Goal: Use online tool/utility: Utilize a website feature to perform a specific function

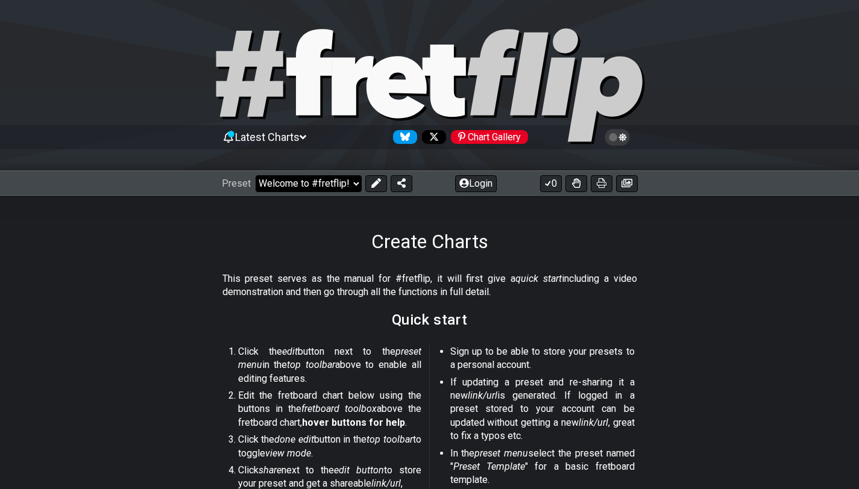
click at [287, 177] on select "Welcome to #fretflip! Initial Preset Custom Preset Minor Pentatonic Major Penta…" at bounding box center [309, 183] width 106 height 17
click at [296, 190] on select "Welcome to #fretflip! Initial Preset Custom Preset Minor Pentatonic Major Penta…" at bounding box center [309, 183] width 106 height 17
select select "/welcome"
click at [256, 175] on select "Welcome to #fretflip! Initial Preset Custom Preset Minor Pentatonic Major Penta…" at bounding box center [309, 183] width 106 height 17
select select "C"
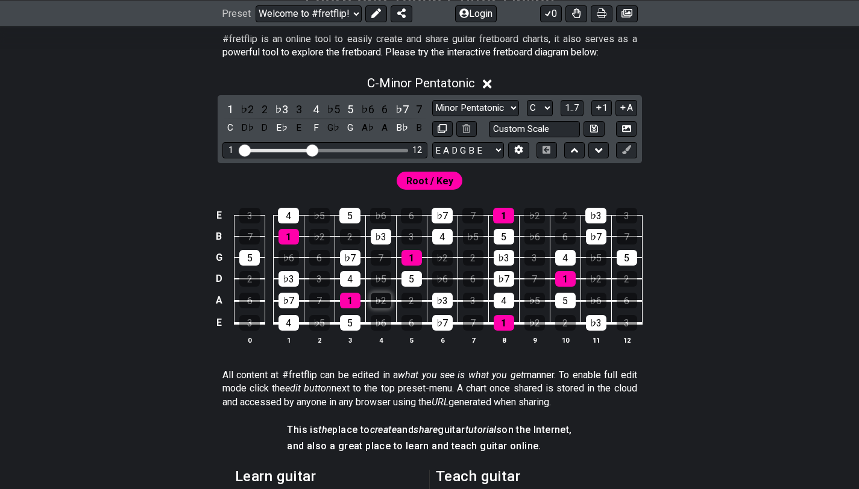
scroll to position [237, 0]
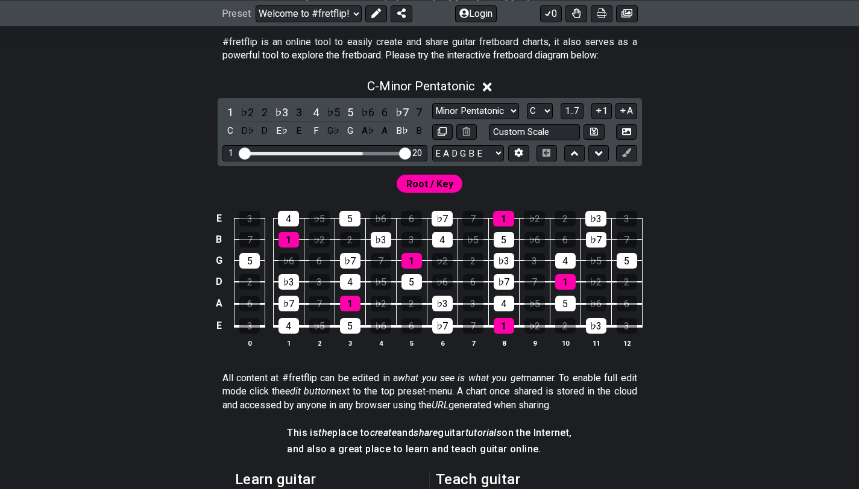
drag, startPoint x: 312, startPoint y: 152, endPoint x: 401, endPoint y: 154, distance: 89.8
click at [401, 152] on input "Visible fret range" at bounding box center [324, 152] width 171 height 0
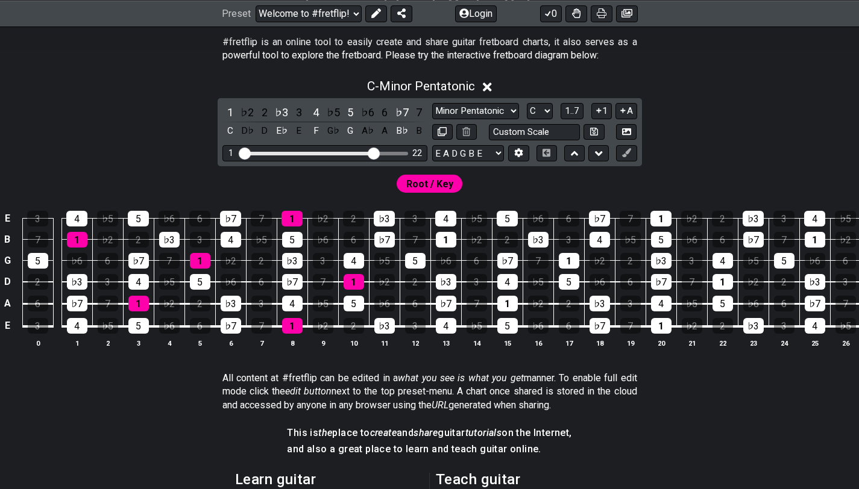
drag, startPoint x: 401, startPoint y: 152, endPoint x: 372, endPoint y: 154, distance: 28.4
click at [372, 152] on input "Visible fret range" at bounding box center [324, 152] width 171 height 0
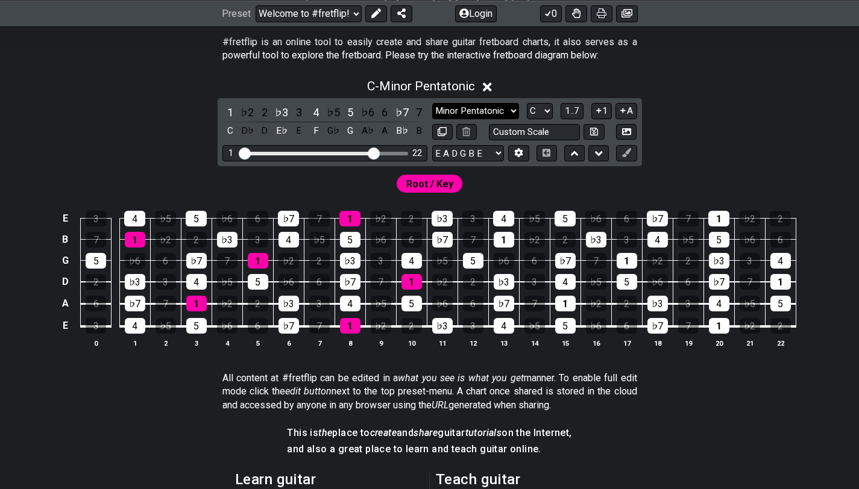
click at [462, 104] on select "Minor Pentatonic Click to edit Minor Pentatonic Major Pentatonic Minor Blues Ma…" at bounding box center [475, 111] width 87 height 16
select select "Major / [PERSON_NAME]"
click at [432, 103] on select "Minor Pentatonic Click to edit Minor Pentatonic Major Pentatonic Minor Blues Ma…" at bounding box center [475, 111] width 87 height 16
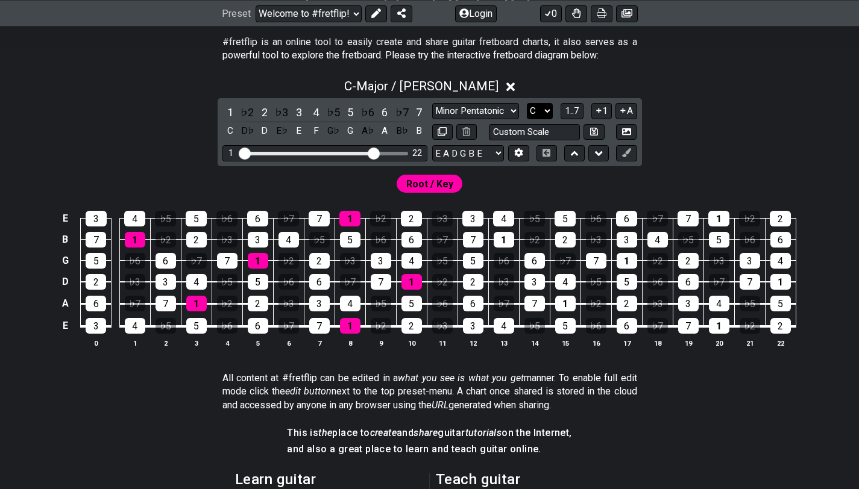
click at [535, 110] on select "A♭ A A♯ B♭ B C C♯ D♭ D D♯ E♭ E F F♯ G♭ G G♯" at bounding box center [540, 111] width 26 height 16
select select "G"
click at [527, 103] on select "A♭ A A♯ B♭ B C C♯ D♭ D D♯ E♭ E F F♯ G♭ G G♯" at bounding box center [540, 111] width 26 height 16
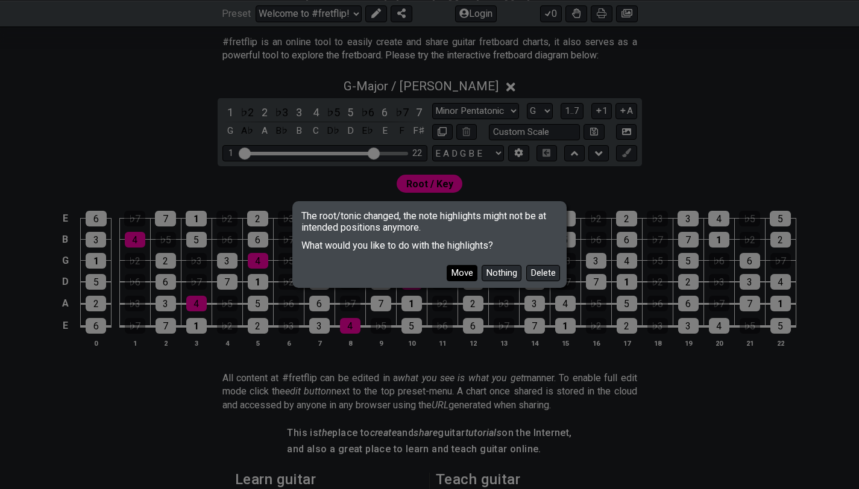
click at [464, 275] on button "Move" at bounding box center [462, 273] width 31 height 16
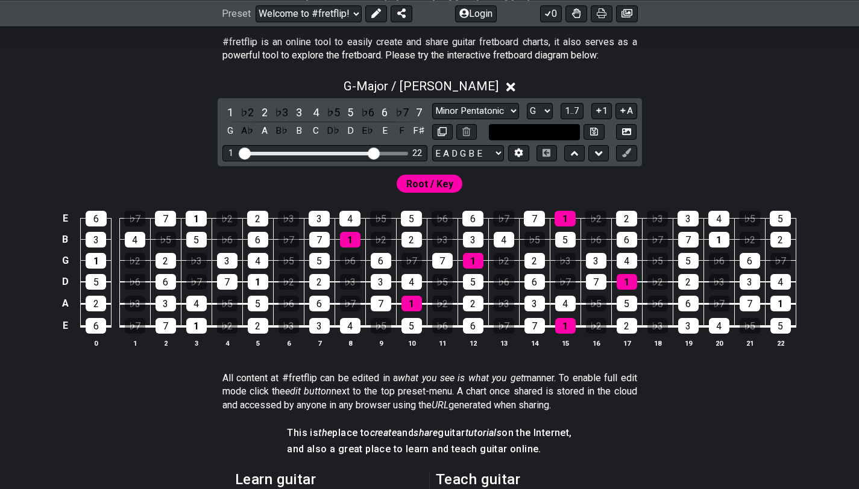
click at [519, 133] on input "text" at bounding box center [535, 132] width 92 height 16
type input "Custom Scale"
click at [527, 181] on div "Root / Key" at bounding box center [429, 180] width 859 height 29
click at [492, 156] on select "E A D G B E E A D G B E E A D G B E B E A D F♯ B A D G C E A D A D G B E E♭ A♭ …" at bounding box center [468, 153] width 72 height 16
click at [566, 106] on span "1..7" at bounding box center [572, 110] width 14 height 11
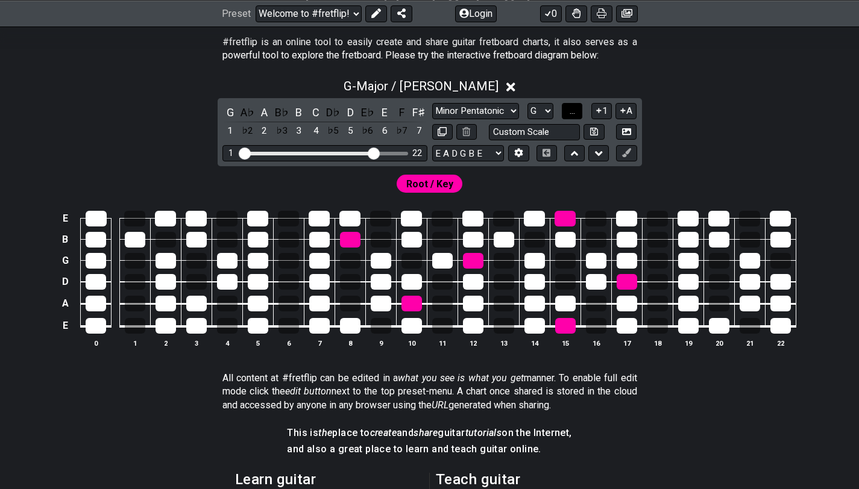
click at [566, 108] on button "..." at bounding box center [572, 111] width 20 height 16
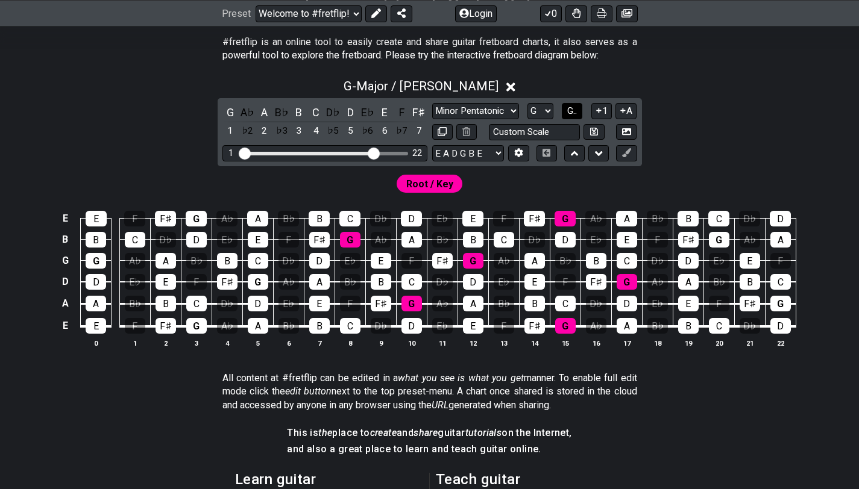
click at [567, 108] on span "G.." at bounding box center [572, 110] width 10 height 11
click at [571, 110] on span "1..7" at bounding box center [572, 110] width 14 height 11
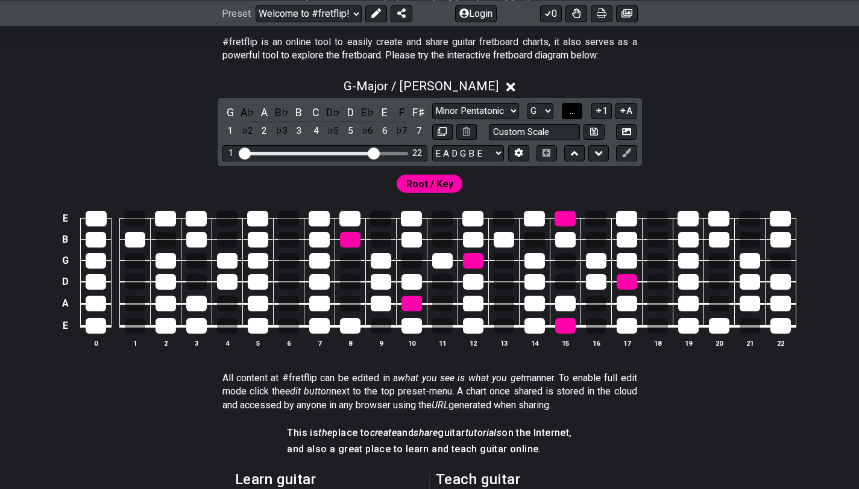
click at [571, 110] on span "..." at bounding box center [571, 110] width 5 height 11
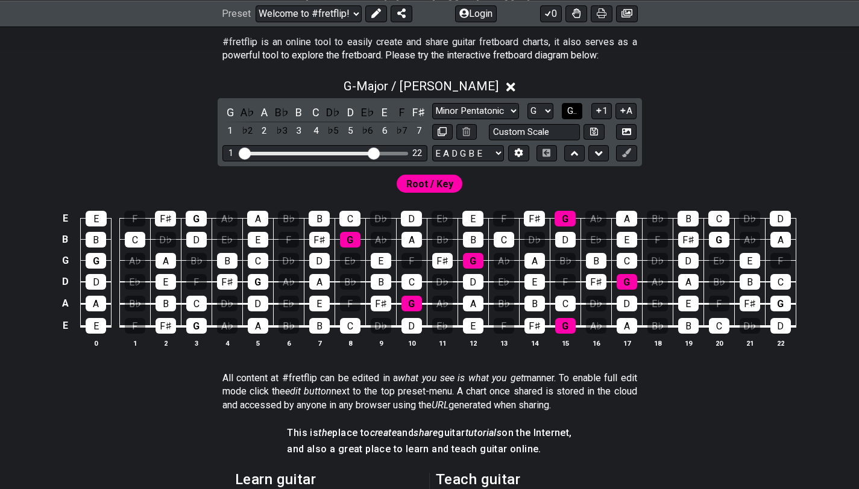
click at [571, 110] on span "G.." at bounding box center [572, 110] width 10 height 11
click at [571, 110] on span "1..7" at bounding box center [572, 110] width 14 height 11
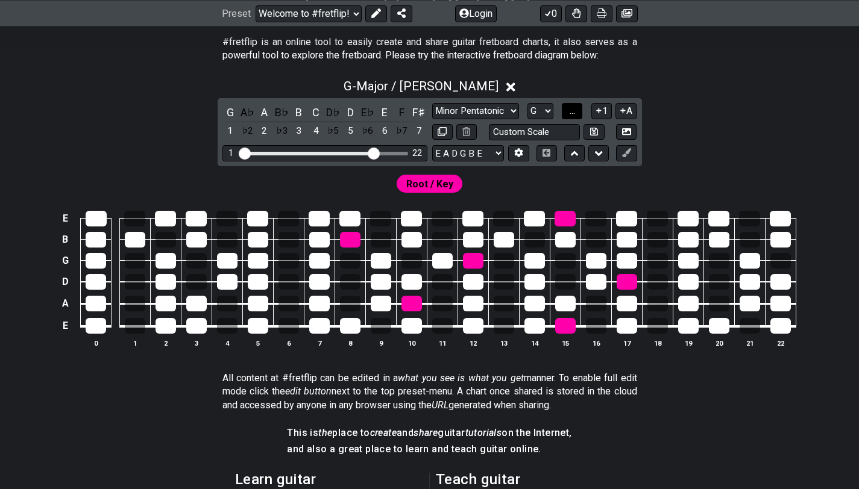
click at [571, 110] on span "..." at bounding box center [571, 110] width 5 height 11
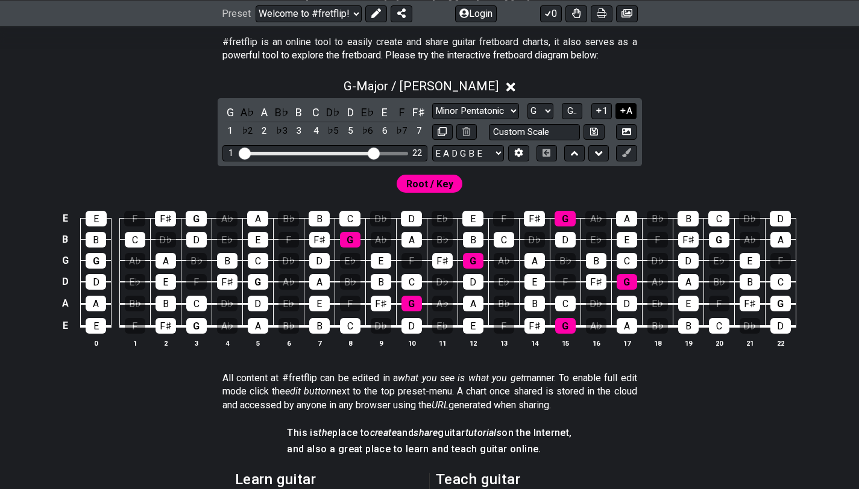
click at [622, 111] on icon at bounding box center [622, 110] width 11 height 9
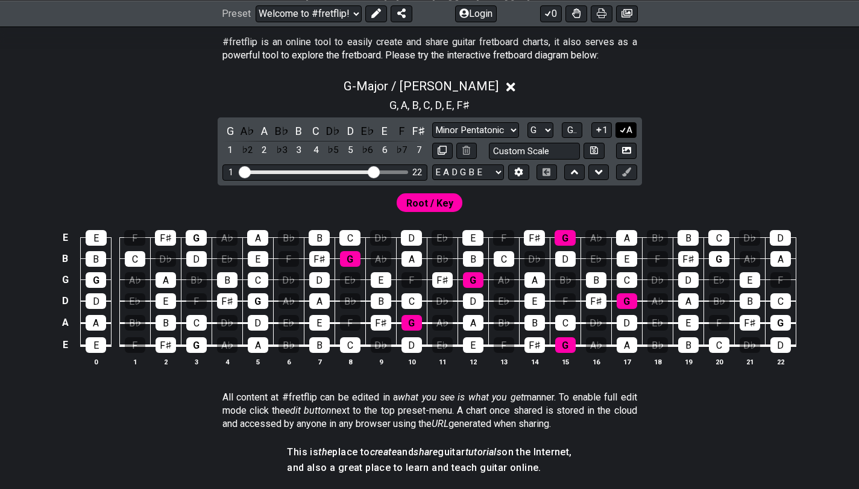
click at [630, 130] on button "A" at bounding box center [625, 130] width 21 height 16
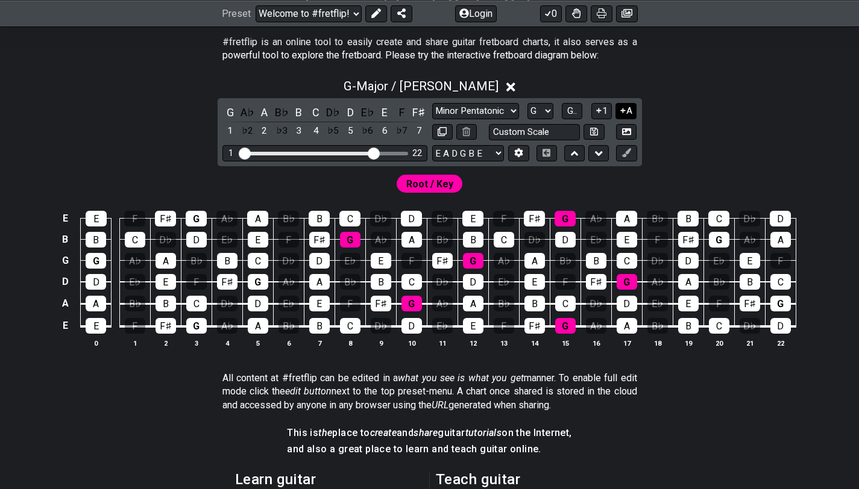
click at [626, 113] on button "A" at bounding box center [625, 111] width 21 height 16
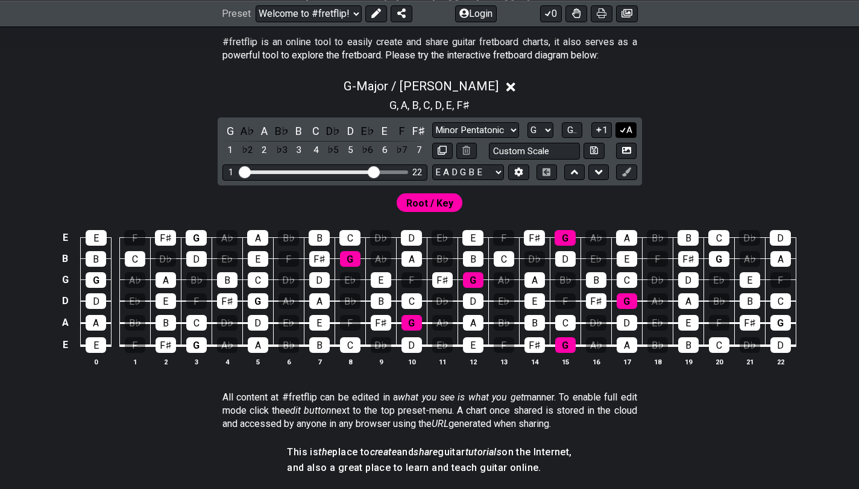
click at [623, 128] on icon at bounding box center [622, 129] width 11 height 9
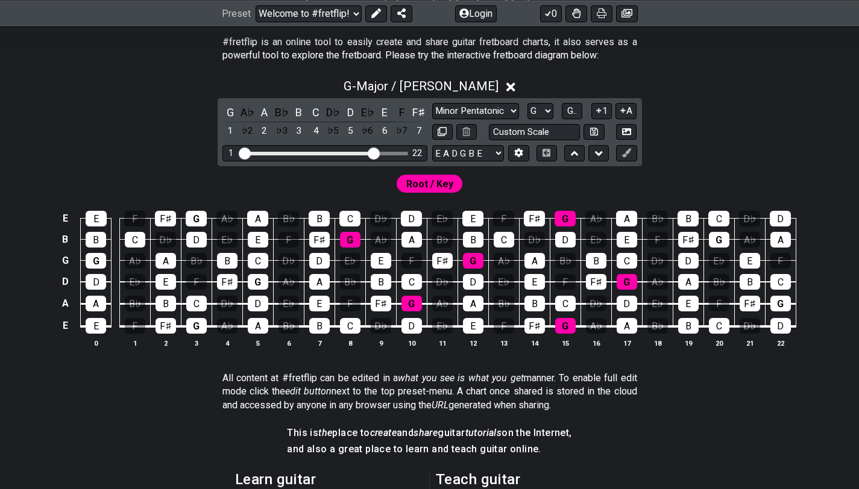
click at [428, 182] on span "Root / Key" at bounding box center [429, 183] width 47 height 17
click at [506, 83] on icon at bounding box center [510, 87] width 9 height 13
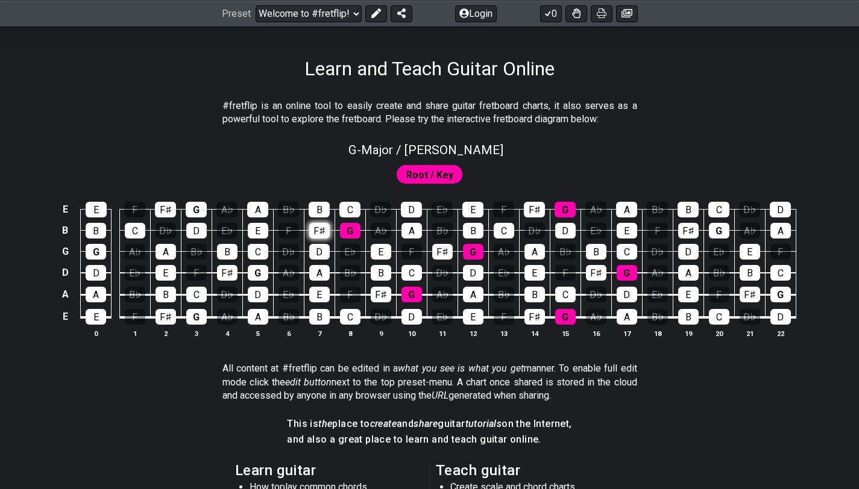
scroll to position [169, 0]
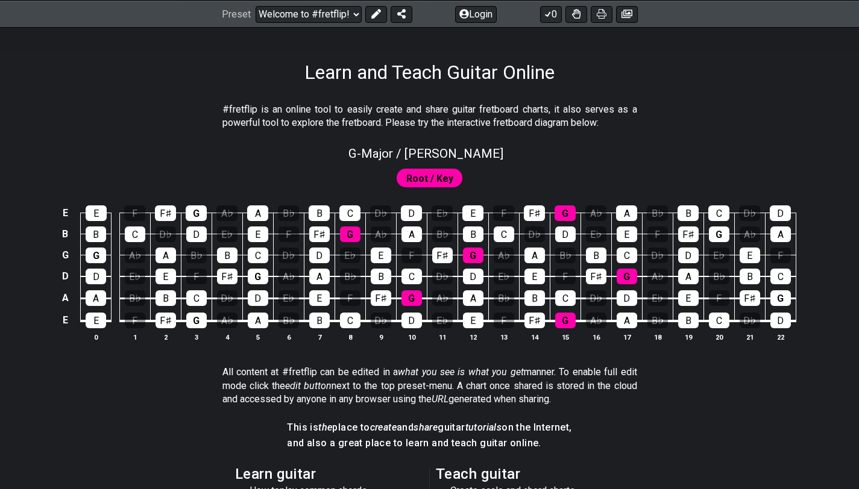
drag, startPoint x: 86, startPoint y: 189, endPoint x: 659, endPoint y: 265, distance: 578.0
click at [659, 264] on div "E E F F♯ G A♭ A B♭ B C D♭ D E♭ E F F♯ G A♭ A B♭ B C D♭ D B B C D♭ D E♭ E F F♯ G…" at bounding box center [429, 274] width 859 height 169
click at [620, 274] on div "G" at bounding box center [626, 277] width 20 height 16
click at [629, 281] on div "G" at bounding box center [626, 277] width 20 height 16
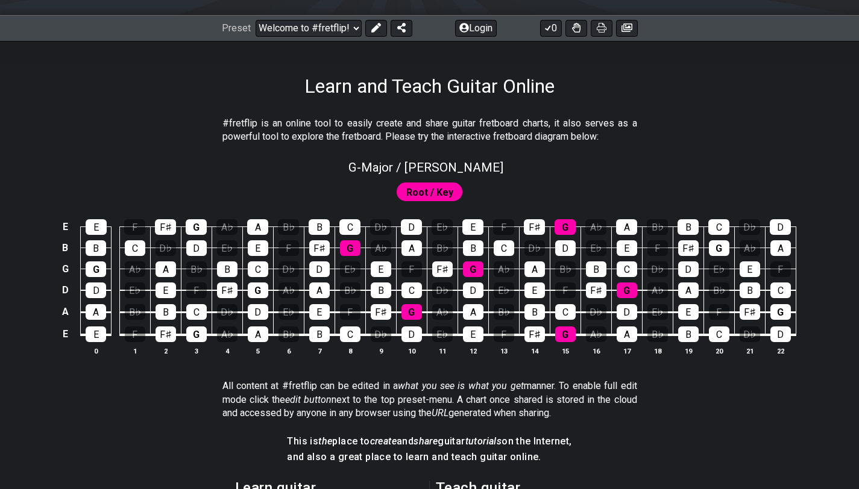
scroll to position [154, 0]
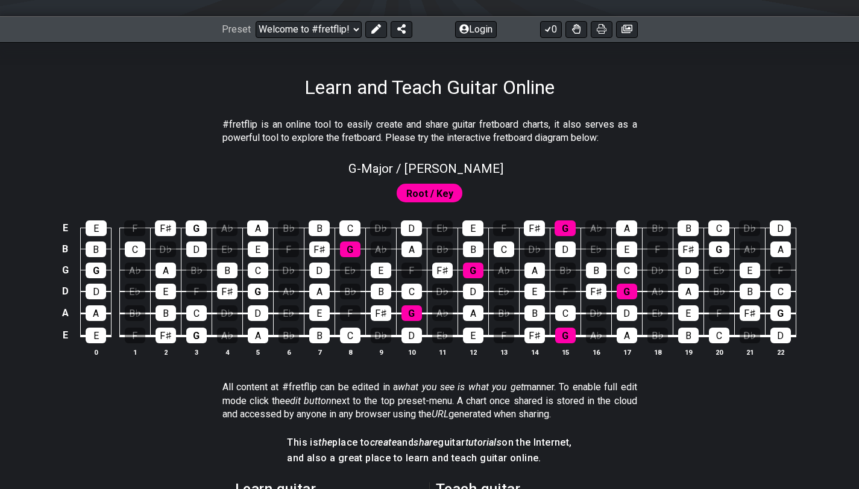
click at [413, 192] on span "Root / Key" at bounding box center [429, 193] width 47 height 17
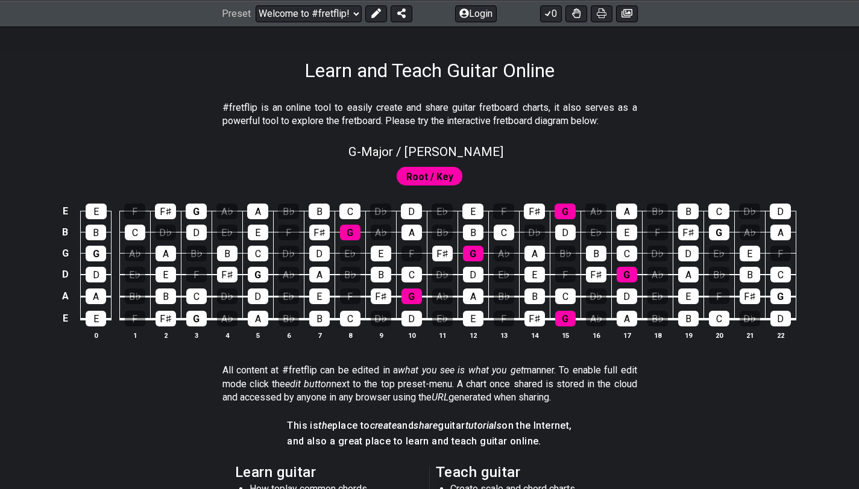
scroll to position [0, 0]
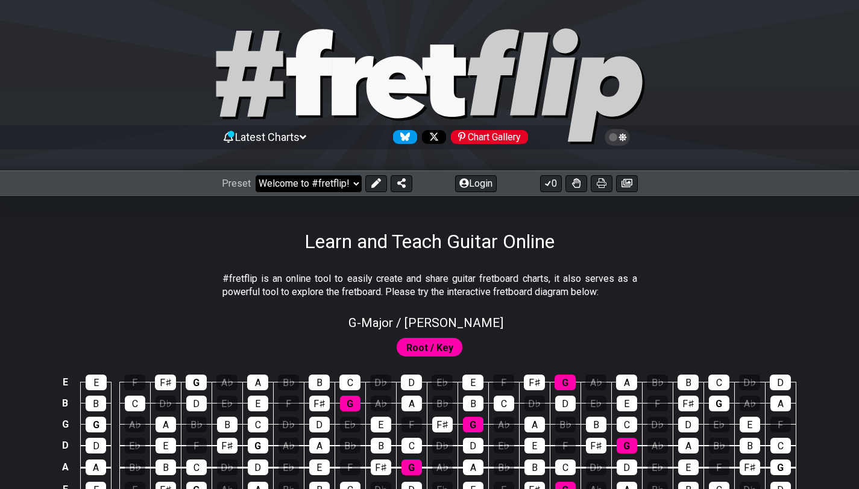
click at [291, 187] on select "Welcome to #fretflip! Initial Preset Custom Preset Minor Pentatonic Major Penta…" at bounding box center [309, 183] width 106 height 17
click at [256, 175] on select "Welcome to #fretflip! Initial Preset Custom Preset Minor Pentatonic Major Penta…" at bounding box center [309, 183] width 106 height 17
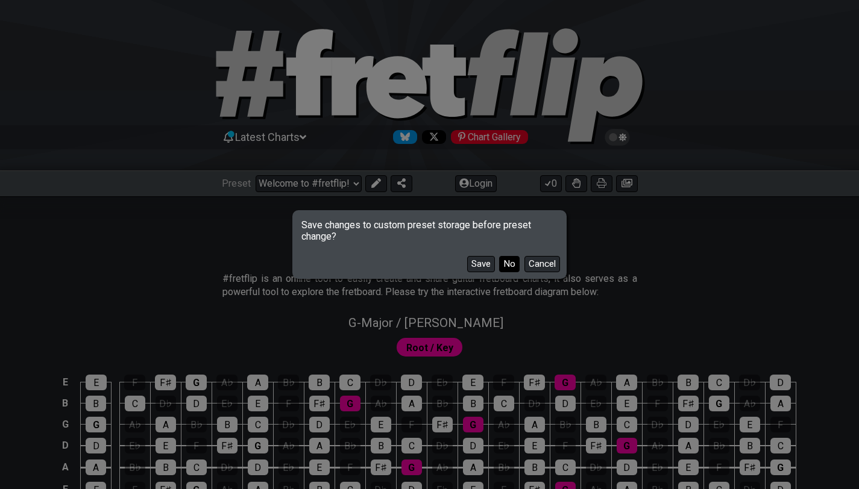
click at [503, 265] on button "No" at bounding box center [509, 264] width 20 height 16
select select "/user-defined"
select select "C"
select select "A"
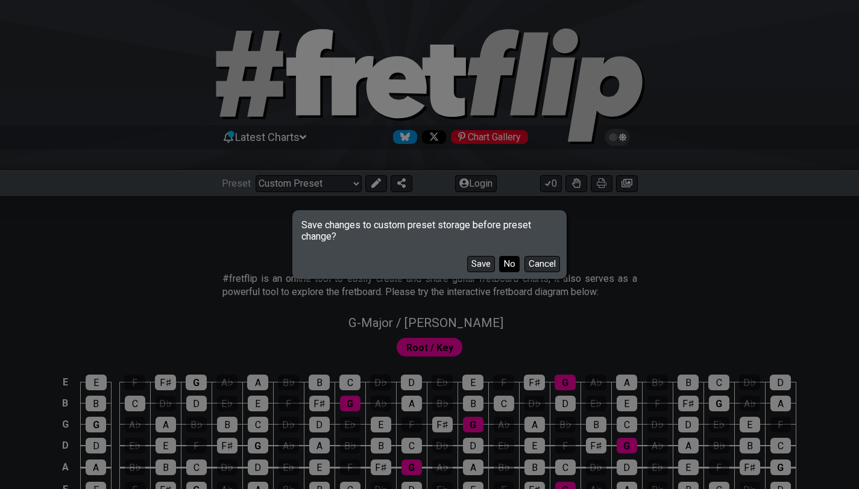
select select "A"
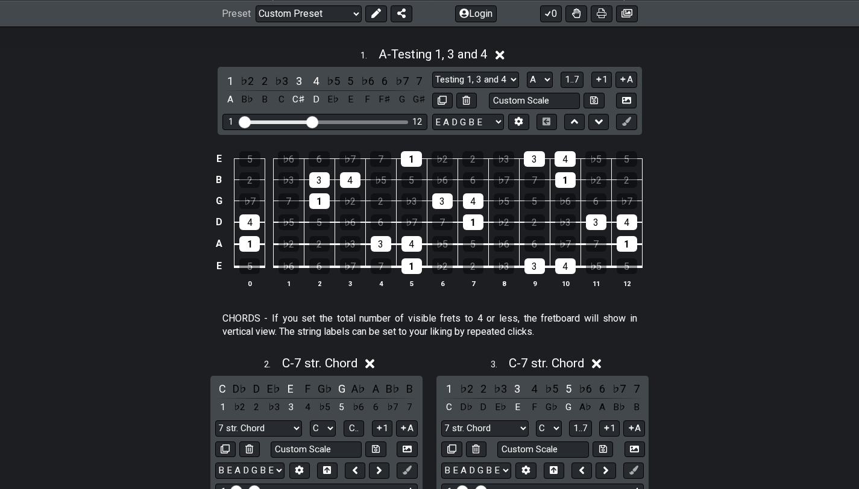
scroll to position [365, 0]
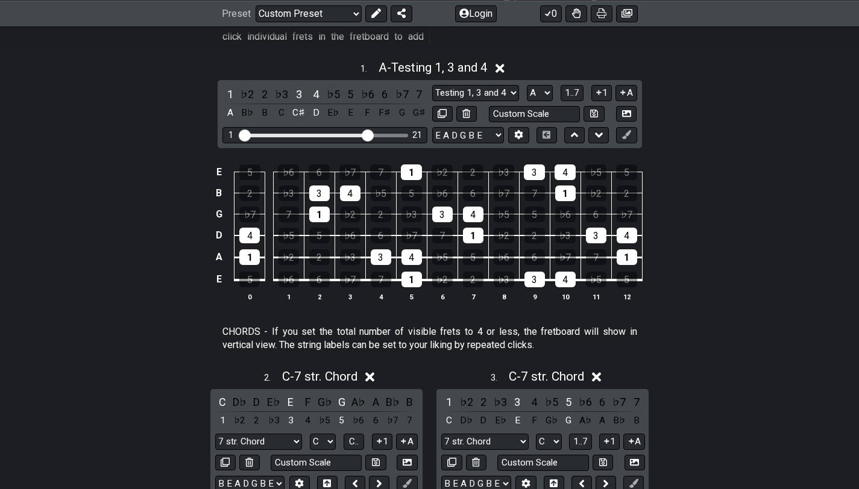
drag, startPoint x: 312, startPoint y: 136, endPoint x: 368, endPoint y: 134, distance: 56.1
click at [368, 134] on input "Visible fret range" at bounding box center [324, 134] width 171 height 0
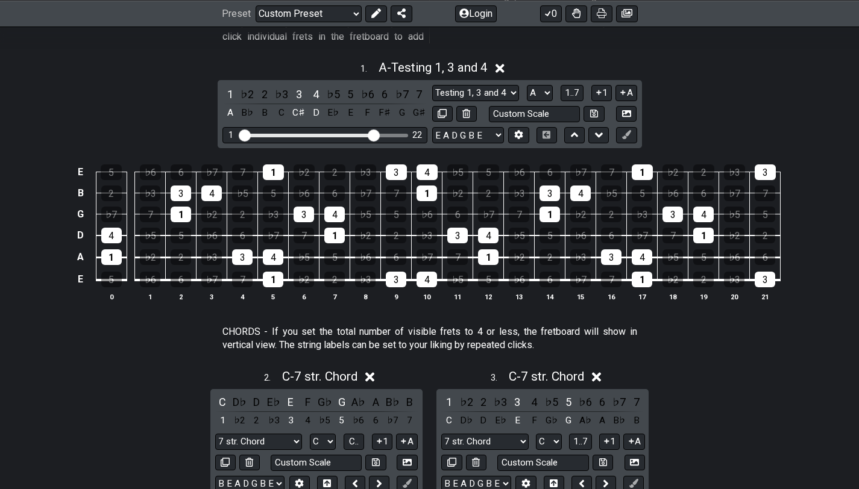
click at [373, 134] on input "Visible fret range" at bounding box center [324, 134] width 171 height 0
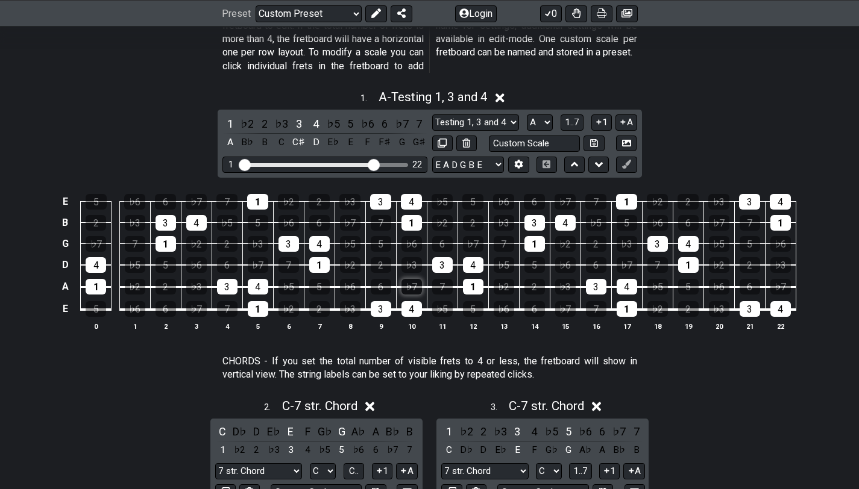
scroll to position [331, 0]
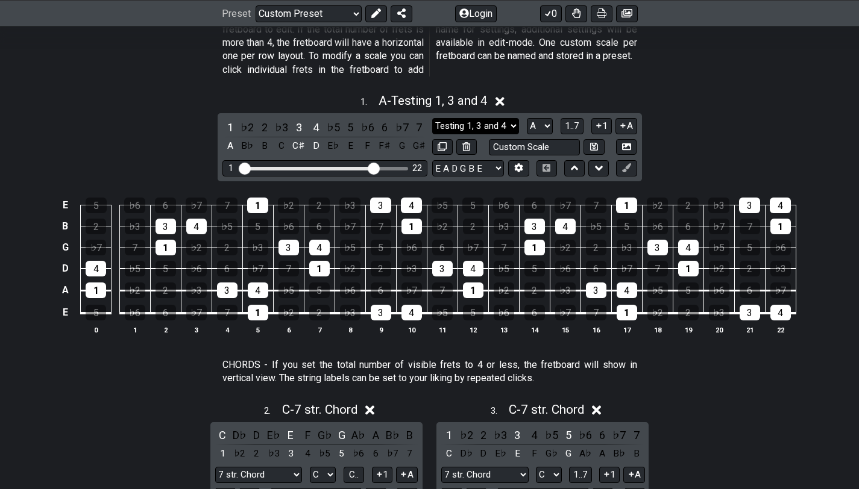
click at [489, 123] on select "Testing 1, 3 and 4 Testing 1, 3 and 4 Minor Pentatonic Major Pentatonic Minor B…" at bounding box center [475, 126] width 87 height 16
select select "Major / [PERSON_NAME]"
click at [432, 118] on select "Testing 1, 3 and 4 Testing 1, 3 and 4 Minor Pentatonic Major Pentatonic Minor B…" at bounding box center [475, 126] width 87 height 16
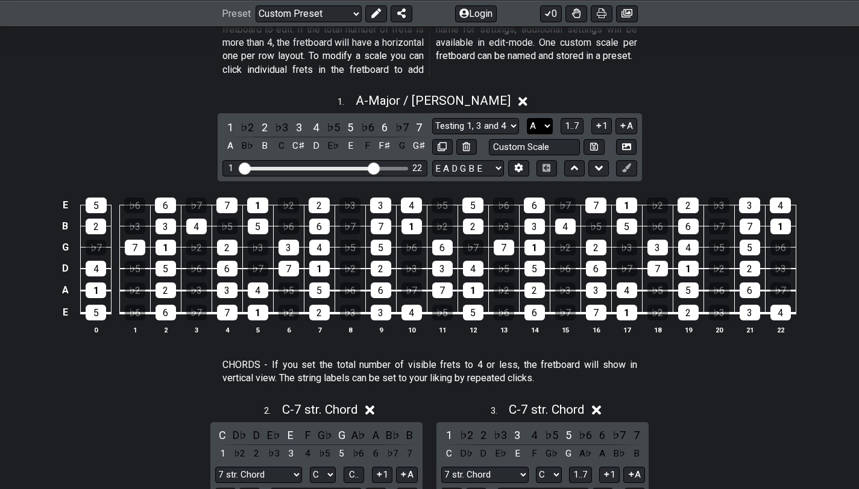
click at [544, 124] on select "A♭ A A♯ B♭ B C C♯ D♭ D D♯ E♭ E F F♯ G♭ G G♯" at bounding box center [540, 126] width 26 height 16
select select "G"
click at [527, 118] on select "A♭ A A♯ B♭ B C C♯ D♭ D D♯ E♭ E F F♯ G♭ G G♯" at bounding box center [540, 126] width 26 height 16
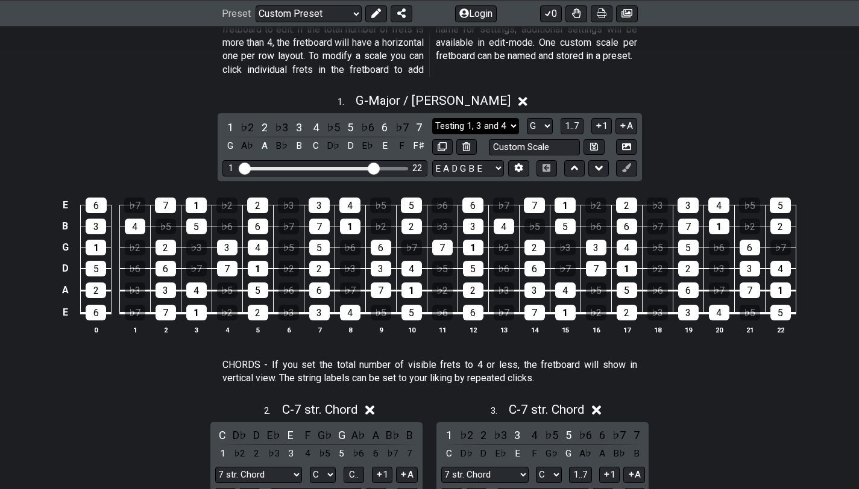
click at [448, 127] on select "Testing 1, 3 and 4 Testing 1, 3 and 4 Minor Pentatonic Major Pentatonic Minor B…" at bounding box center [475, 126] width 87 height 16
click at [432, 118] on select "Testing 1, 3 and 4 Testing 1, 3 and 4 Minor Pentatonic Major Pentatonic Minor B…" at bounding box center [475, 126] width 87 height 16
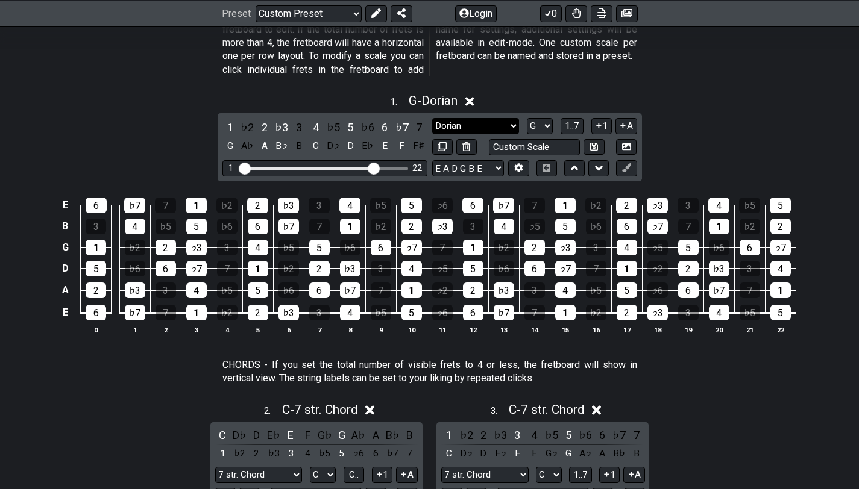
click at [478, 125] on select "Testing 1, 3 and 4 Testing 1, 3 and 4 Minor Pentatonic Major Pentatonic Minor B…" at bounding box center [475, 126] width 87 height 16
select select "Major / [PERSON_NAME]"
click at [432, 118] on select "Testing 1, 3 and 4 Testing 1, 3 and 4 Minor Pentatonic Major Pentatonic Minor B…" at bounding box center [475, 126] width 87 height 16
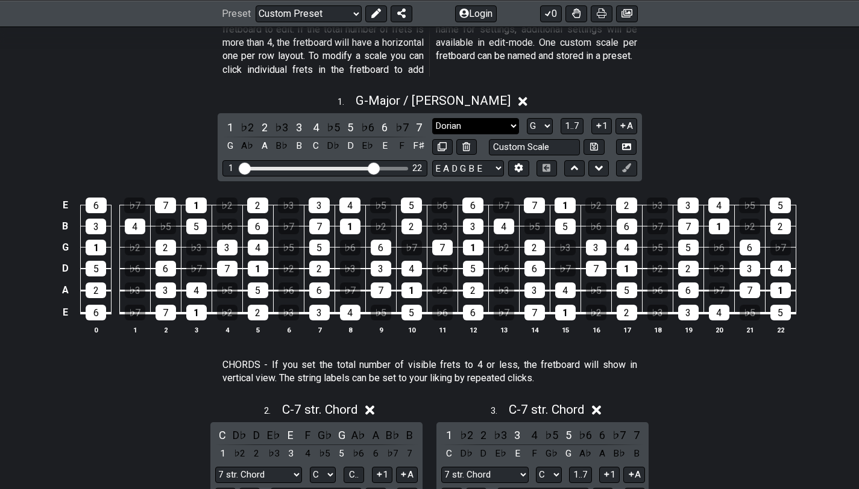
click at [489, 124] on select "Testing 1, 3 and 4 Testing 1, 3 and 4 Minor Pentatonic Major Pentatonic Minor B…" at bounding box center [475, 126] width 87 height 16
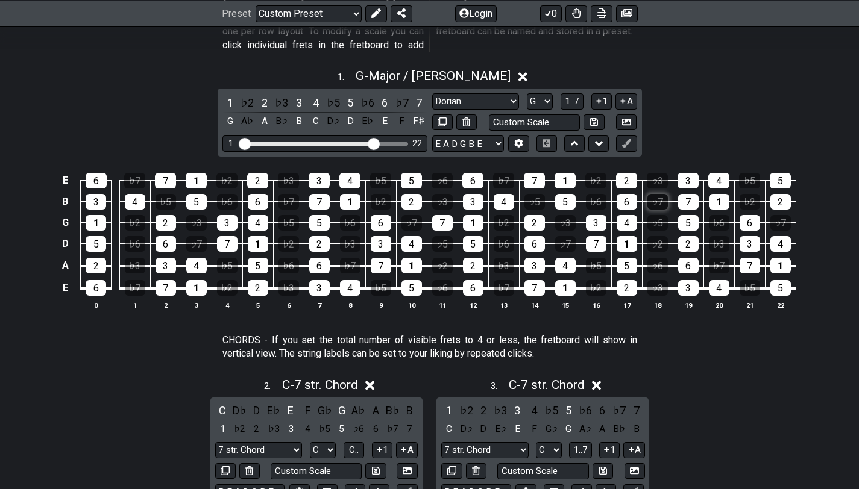
scroll to position [252, 0]
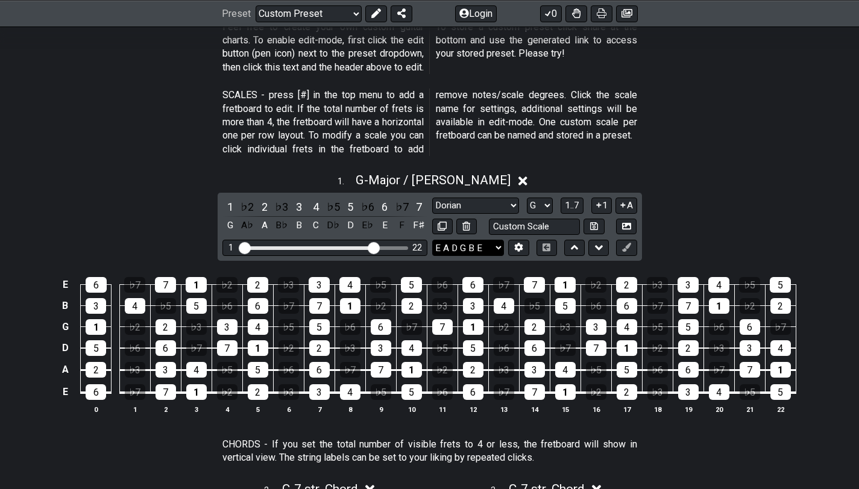
click at [485, 243] on select "E A D G B E E A D G B E E A D G B E B E A D F♯ B A D G C E A D A D G B E E♭ A♭ …" at bounding box center [468, 248] width 72 height 16
click at [432, 240] on select "E A D G B E E A D G B E E A D G B E B E A D F♯ B A D G C E A D A D G B E E♭ A♭ …" at bounding box center [468, 248] width 72 height 16
click at [559, 225] on input "text" at bounding box center [535, 227] width 92 height 16
type input "Custom Scale"
click at [736, 180] on div "1 . G - Major / Ionian" at bounding box center [429, 177] width 859 height 23
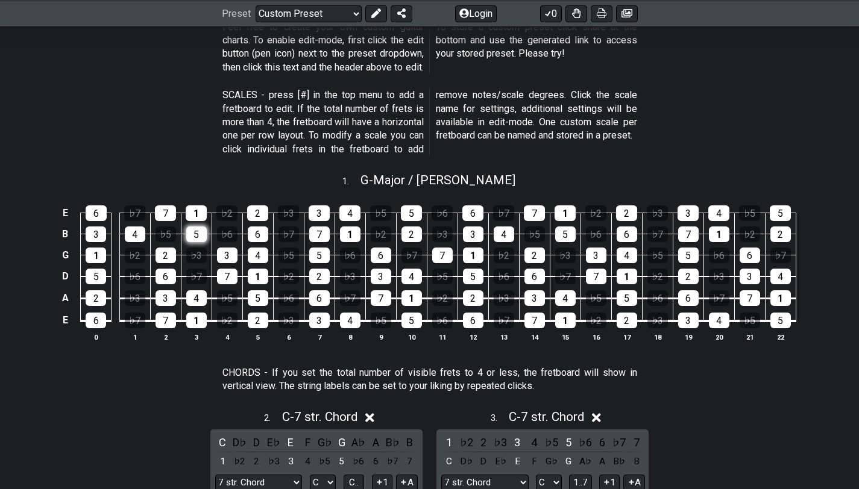
click at [193, 233] on div "5" at bounding box center [196, 235] width 20 height 16
click at [194, 233] on div "5" at bounding box center [196, 235] width 20 height 16
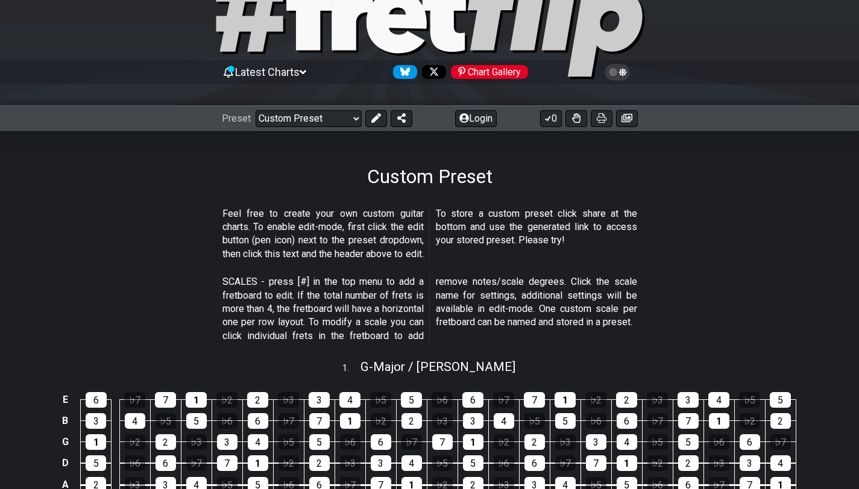
scroll to position [125, 0]
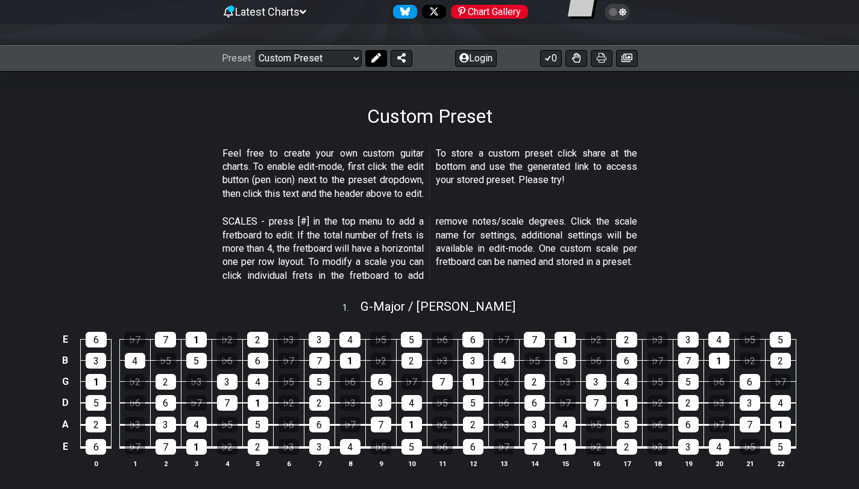
click at [371, 58] on icon at bounding box center [376, 58] width 10 height 10
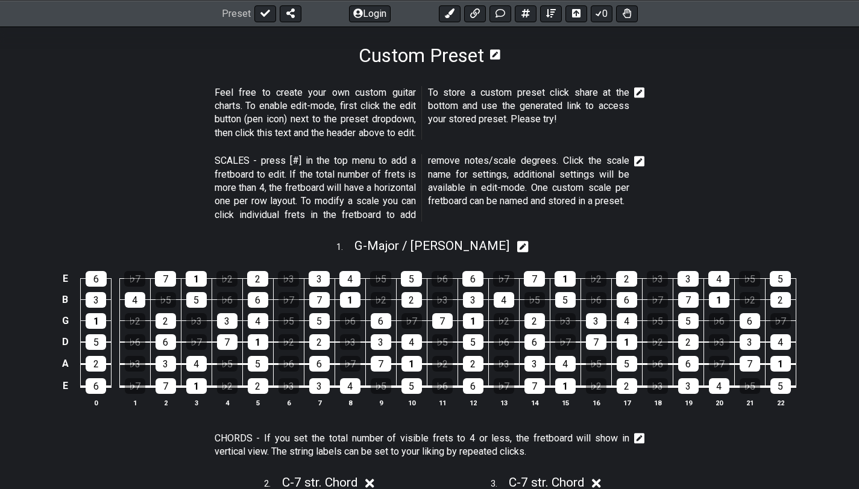
scroll to position [190, 0]
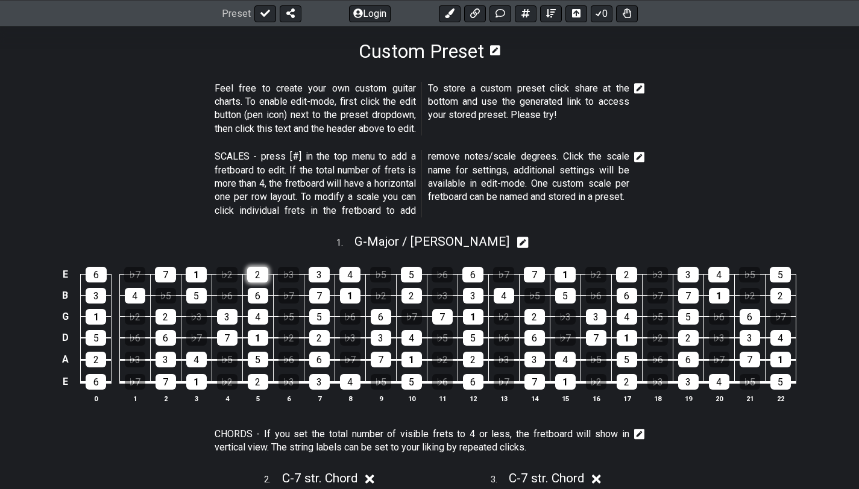
click at [261, 277] on div "2" at bounding box center [257, 275] width 21 height 16
click at [262, 274] on div "2" at bounding box center [257, 275] width 21 height 16
click at [517, 242] on icon at bounding box center [522, 242] width 11 height 13
select select "Major / [PERSON_NAME]"
select select "G"
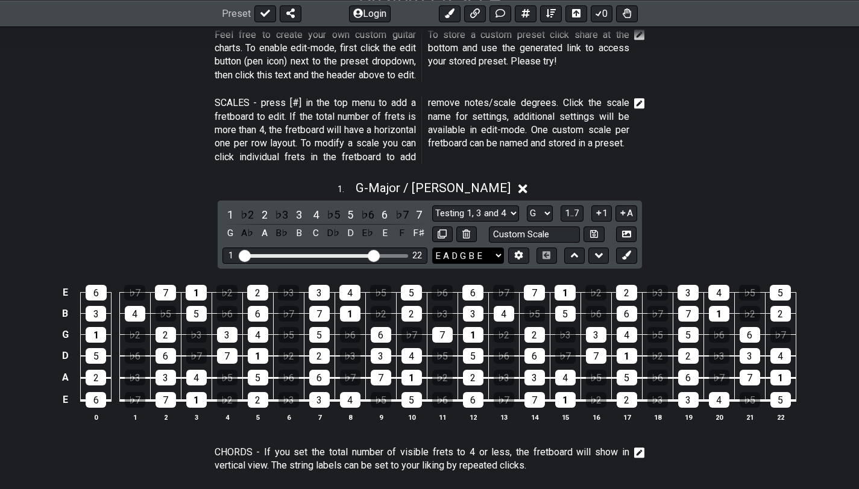
scroll to position [258, 0]
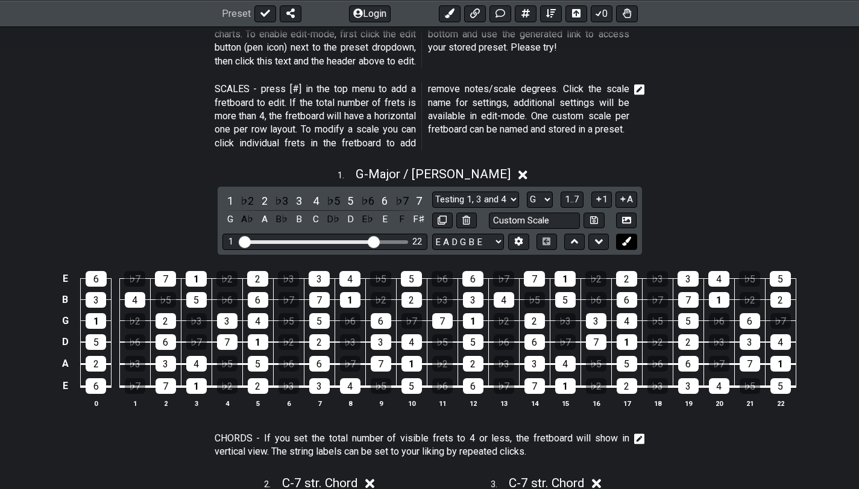
click at [626, 243] on icon at bounding box center [626, 241] width 9 height 9
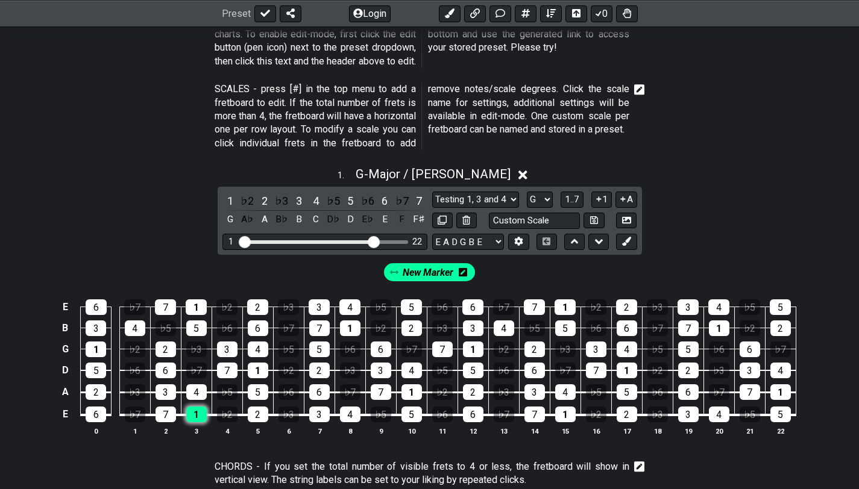
click at [199, 414] on div "1" at bounding box center [196, 415] width 20 height 16
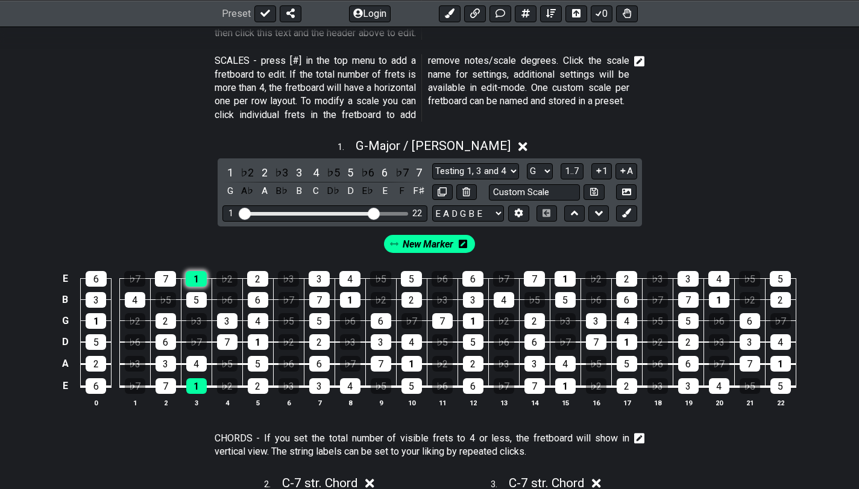
click at [198, 274] on div "1" at bounding box center [196, 279] width 21 height 16
click at [250, 336] on div "1" at bounding box center [258, 342] width 20 height 16
click at [350, 293] on div "1" at bounding box center [350, 300] width 20 height 16
click at [407, 359] on div "1" at bounding box center [411, 364] width 20 height 16
click at [465, 318] on div "1" at bounding box center [473, 321] width 20 height 16
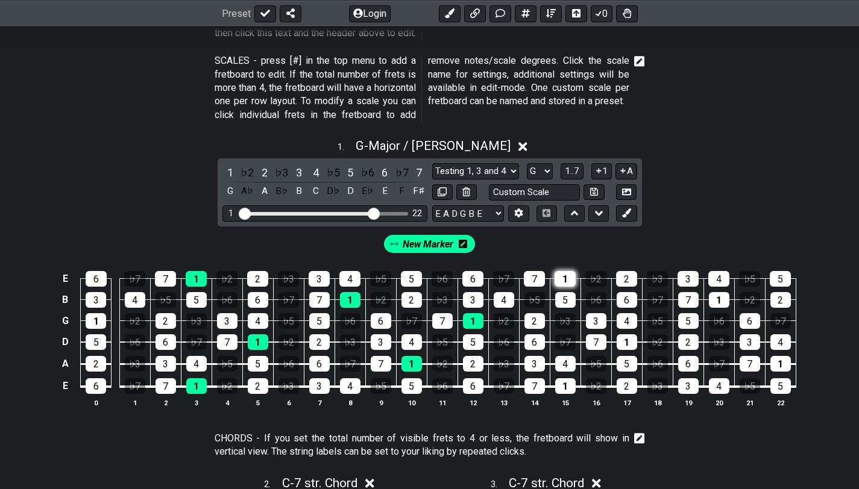
click at [557, 279] on div "1" at bounding box center [564, 279] width 21 height 16
click at [564, 381] on div "1" at bounding box center [565, 386] width 20 height 16
click at [621, 342] on div "1" at bounding box center [626, 342] width 20 height 16
click at [718, 300] on div "1" at bounding box center [719, 300] width 20 height 16
click at [779, 365] on div "1" at bounding box center [780, 364] width 20 height 16
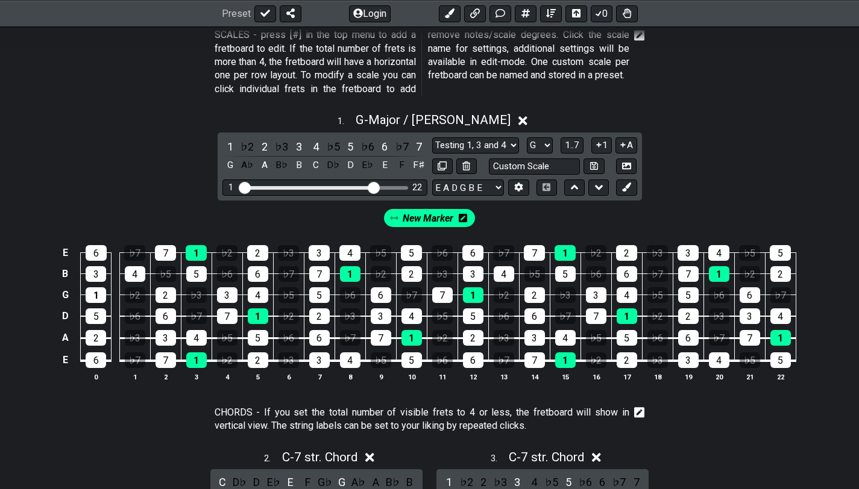
scroll to position [310, 0]
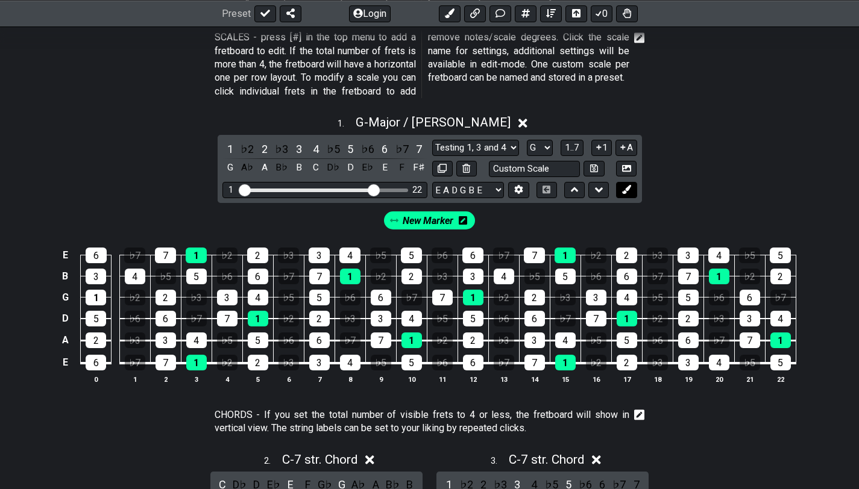
click at [626, 188] on icon at bounding box center [626, 189] width 9 height 9
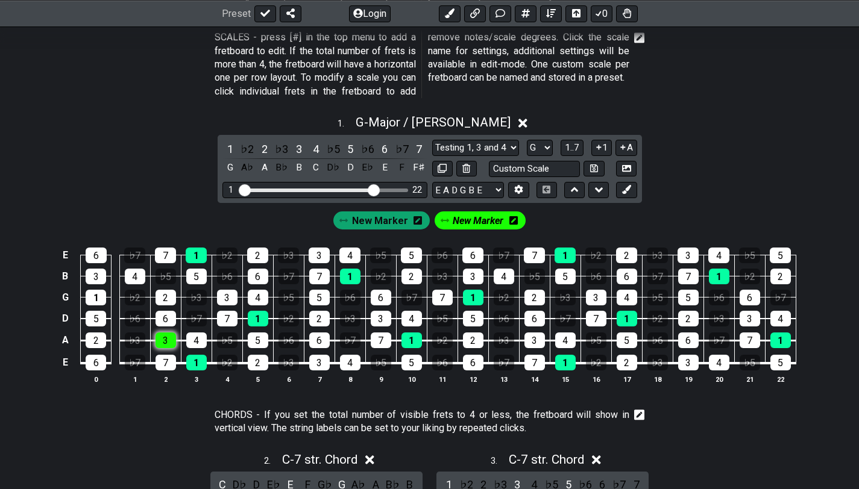
click at [163, 338] on div "3" at bounding box center [165, 341] width 20 height 16
click at [257, 340] on div "5" at bounding box center [258, 341] width 20 height 16
click at [192, 277] on div "5" at bounding box center [196, 277] width 20 height 16
click at [225, 298] on div "3" at bounding box center [227, 298] width 20 height 16
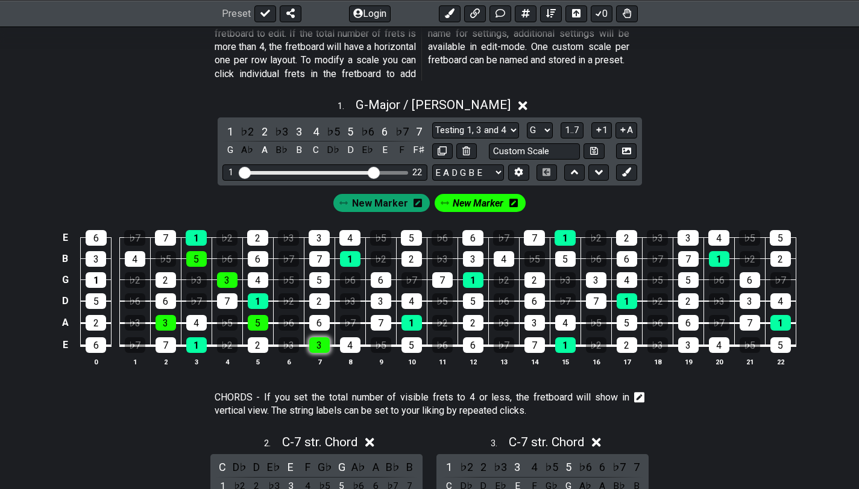
click at [312, 343] on div "3" at bounding box center [319, 345] width 20 height 16
click at [310, 278] on div "5" at bounding box center [319, 280] width 20 height 16
click at [375, 299] on div "3" at bounding box center [381, 301] width 20 height 16
click at [311, 237] on div "3" at bounding box center [319, 238] width 21 height 16
click at [409, 233] on div "5" at bounding box center [411, 238] width 21 height 16
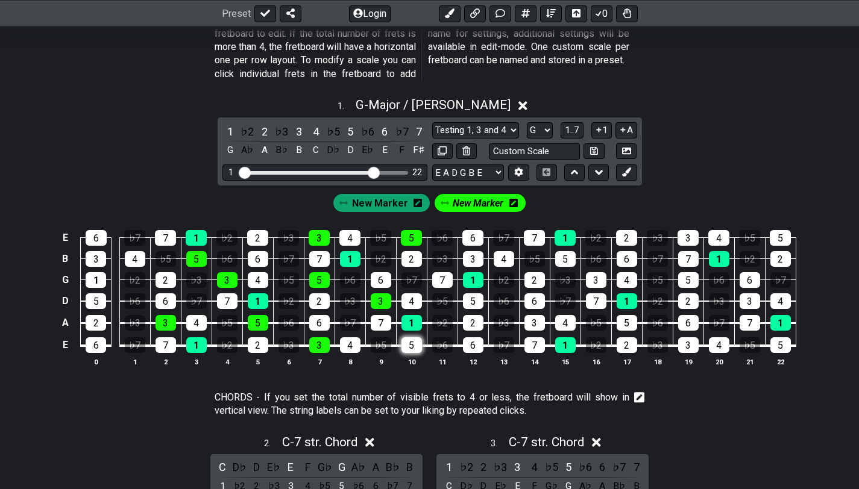
click at [409, 344] on div "5" at bounding box center [411, 345] width 20 height 16
click at [472, 299] on div "5" at bounding box center [473, 301] width 20 height 16
click at [466, 258] on div "3" at bounding box center [473, 259] width 20 height 16
click at [530, 320] on div "3" at bounding box center [534, 323] width 20 height 16
click at [559, 253] on div "5" at bounding box center [565, 259] width 20 height 16
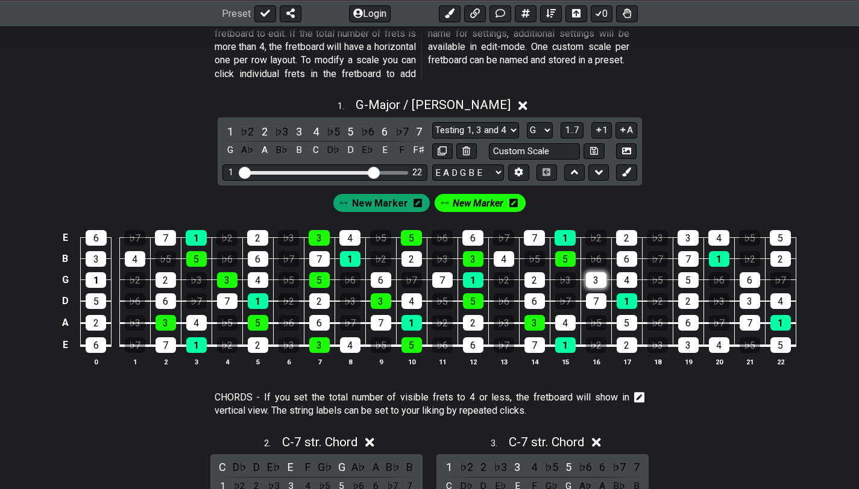
click at [592, 277] on div "3" at bounding box center [596, 280] width 20 height 16
click at [629, 321] on div "5" at bounding box center [626, 323] width 20 height 16
click at [684, 233] on div "3" at bounding box center [687, 238] width 21 height 16
click at [682, 277] on div "5" at bounding box center [688, 280] width 20 height 16
click at [685, 340] on div "3" at bounding box center [688, 345] width 20 height 16
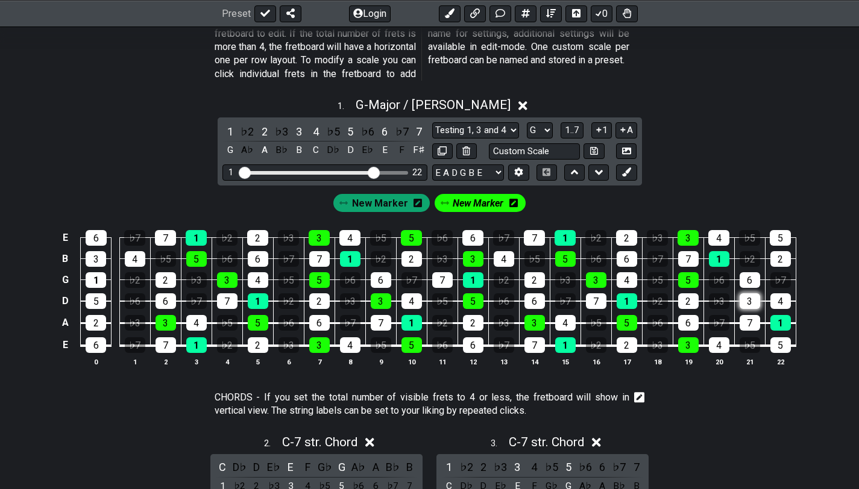
click at [748, 295] on div "3" at bounding box center [749, 301] width 20 height 16
click at [779, 236] on div "5" at bounding box center [780, 238] width 21 height 16
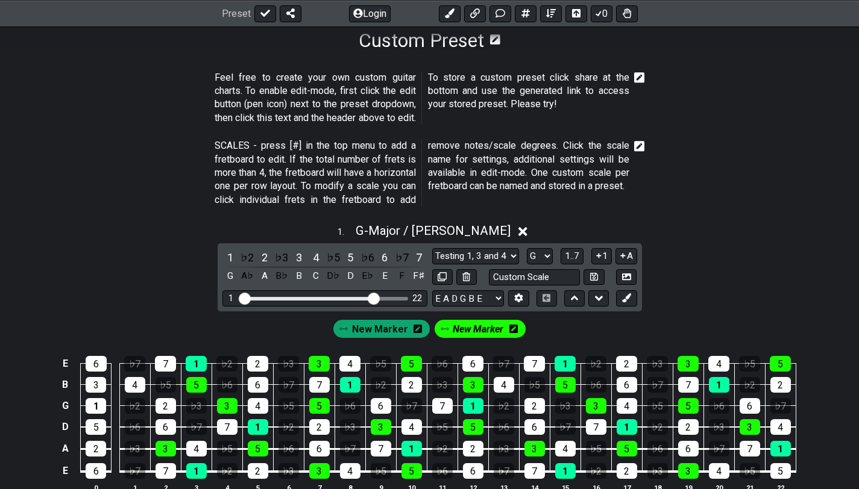
scroll to position [363, 0]
